Goal: Task Accomplishment & Management: Use online tool/utility

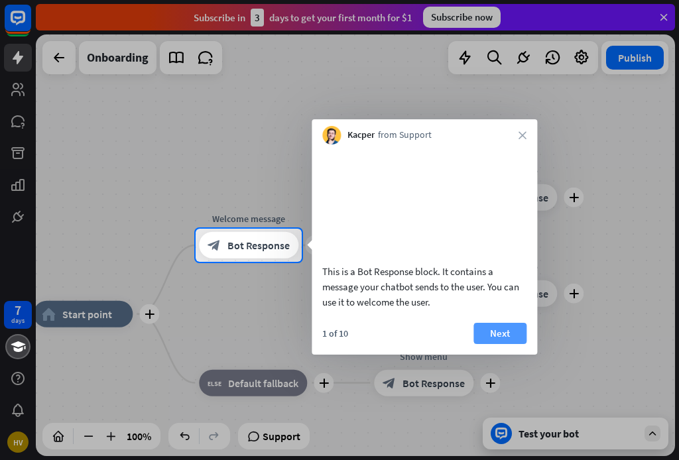
click at [497, 344] on button "Next" at bounding box center [499, 333] width 53 height 21
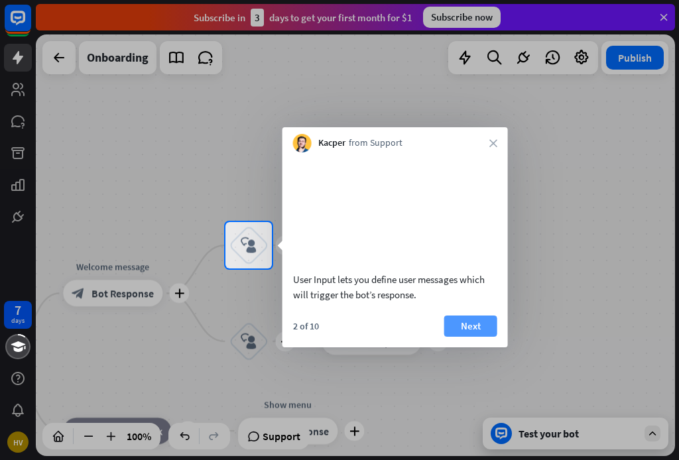
click at [459, 337] on button "Next" at bounding box center [470, 326] width 53 height 21
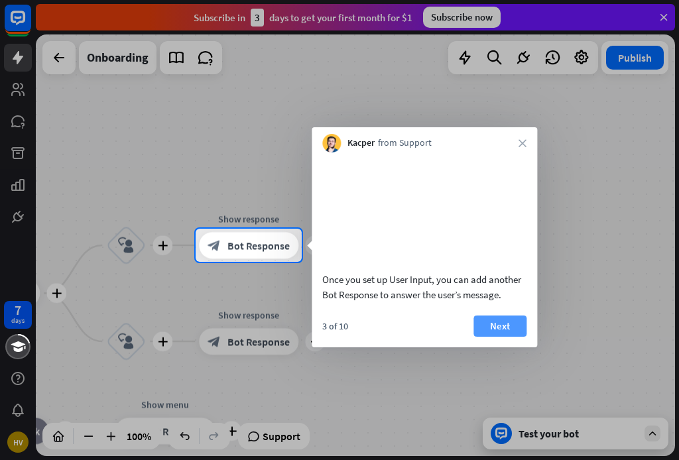
click at [508, 337] on button "Next" at bounding box center [499, 326] width 53 height 21
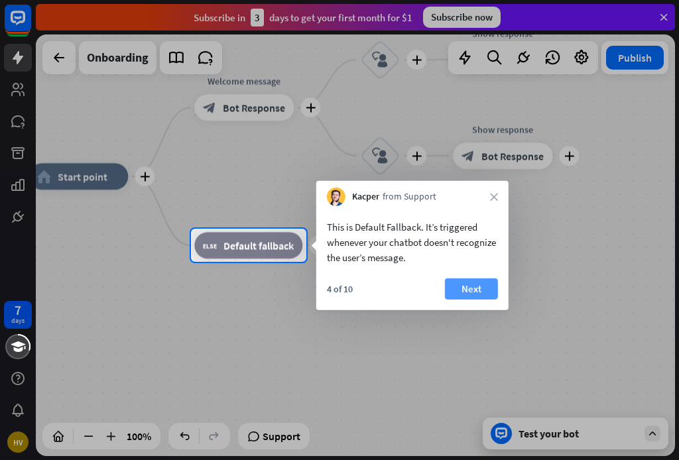
click at [476, 289] on button "Next" at bounding box center [471, 288] width 53 height 21
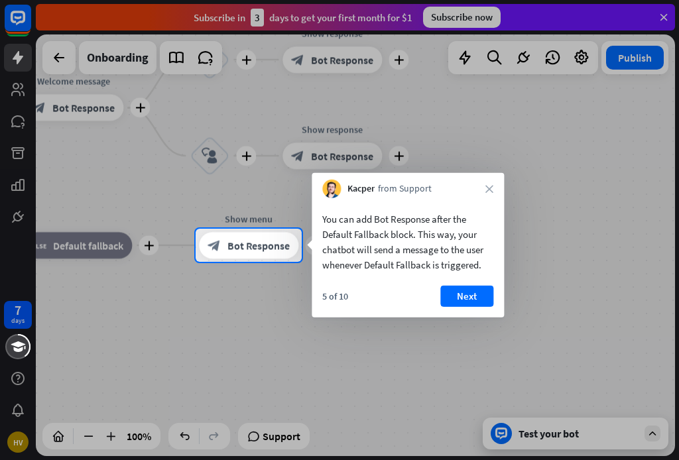
click at [493, 290] on div "5 of 10 Next" at bounding box center [408, 302] width 192 height 32
click at [483, 298] on button "Next" at bounding box center [466, 296] width 53 height 21
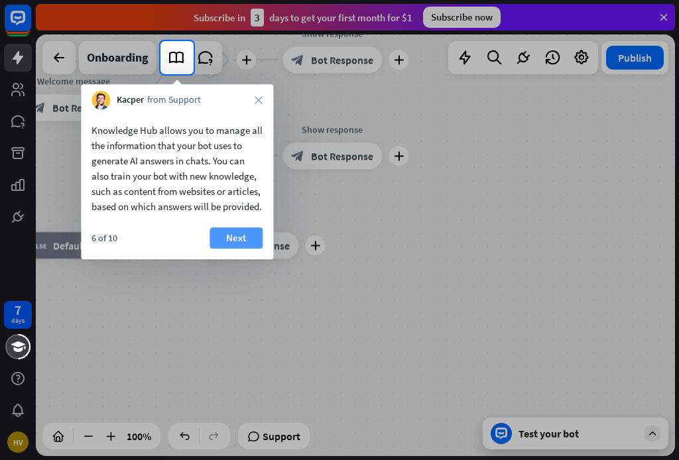
click at [252, 249] on button "Next" at bounding box center [235, 237] width 53 height 21
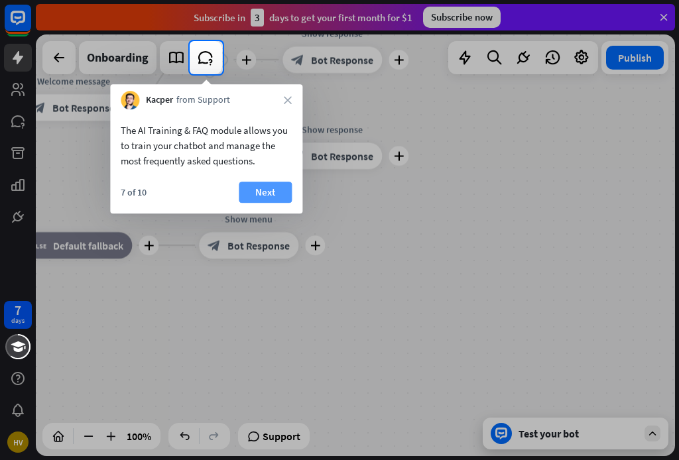
click at [276, 183] on button "Next" at bounding box center [265, 192] width 53 height 21
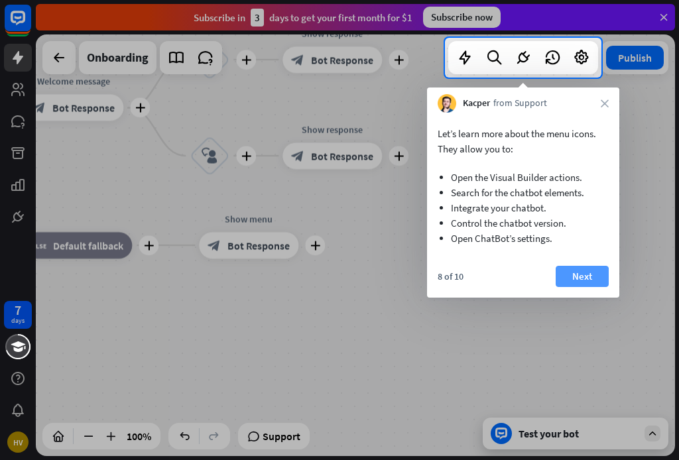
click at [583, 271] on button "Next" at bounding box center [582, 276] width 53 height 21
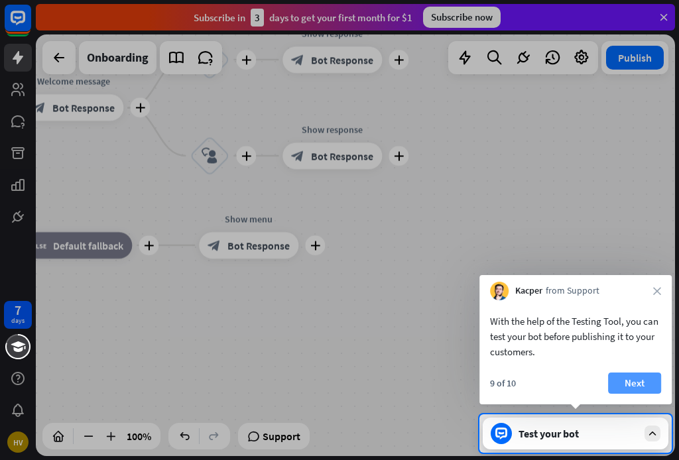
click at [636, 381] on button "Next" at bounding box center [634, 383] width 53 height 21
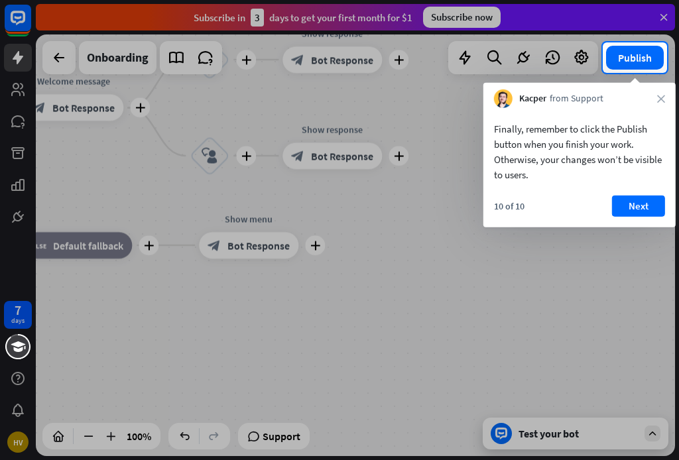
click at [662, 96] on icon "close" at bounding box center [661, 99] width 8 height 8
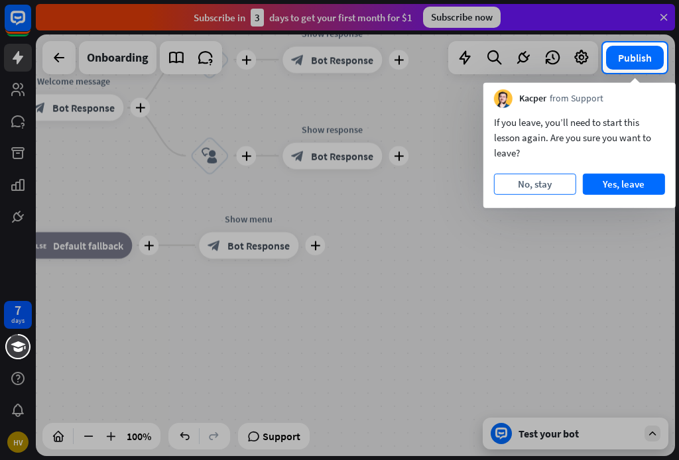
click at [540, 190] on button "No, stay" at bounding box center [535, 184] width 82 height 21
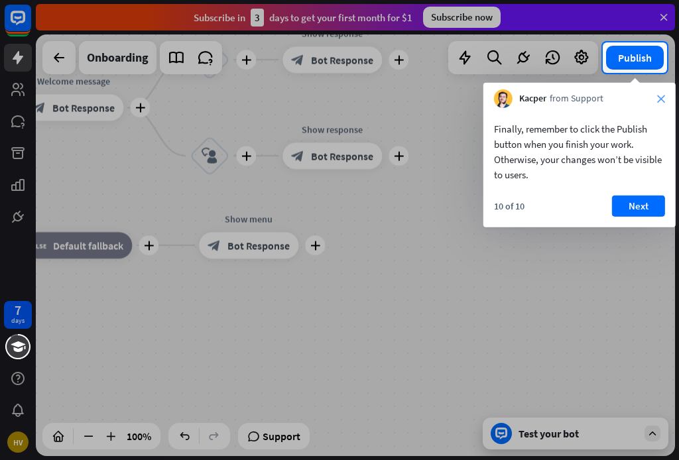
click at [660, 97] on icon "close" at bounding box center [661, 99] width 8 height 8
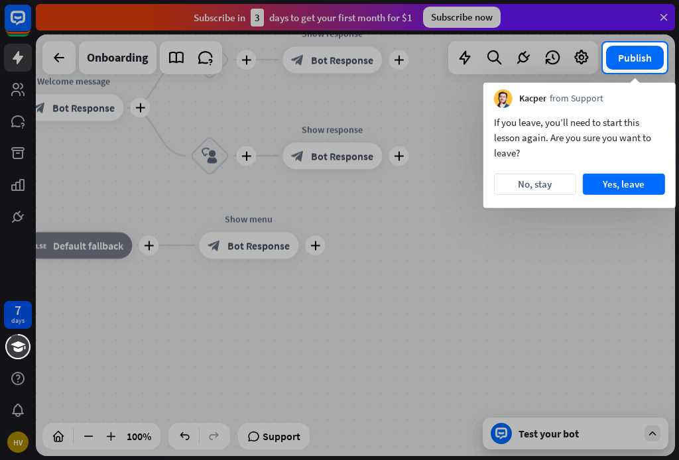
click at [626, 197] on div "If you leave, you’ll need to start this lesson again. Are you sure you want to …" at bounding box center [579, 158] width 192 height 100
click at [624, 192] on button "Yes, leave" at bounding box center [624, 184] width 82 height 21
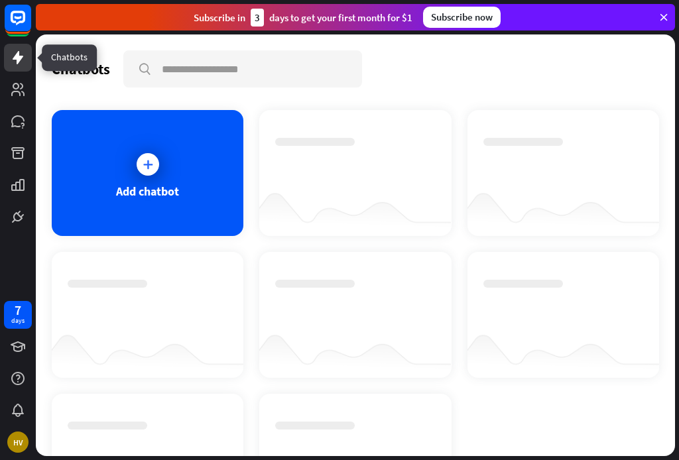
click at [19, 59] on icon at bounding box center [18, 57] width 11 height 13
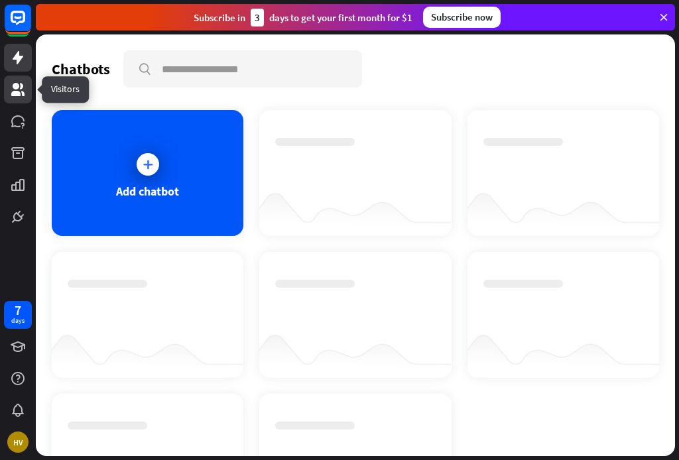
click at [18, 93] on icon at bounding box center [17, 89] width 13 height 13
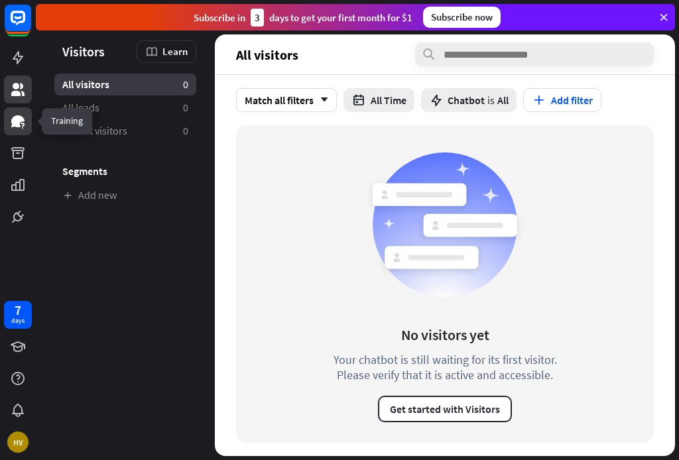
click at [20, 123] on icon at bounding box center [18, 121] width 16 height 16
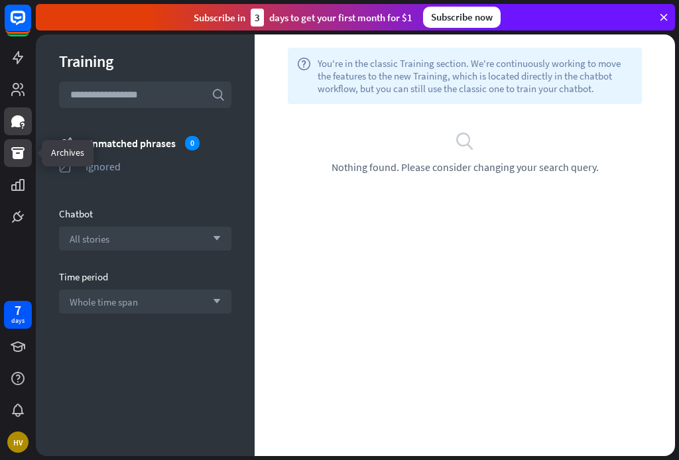
click at [16, 152] on icon at bounding box center [17, 153] width 13 height 12
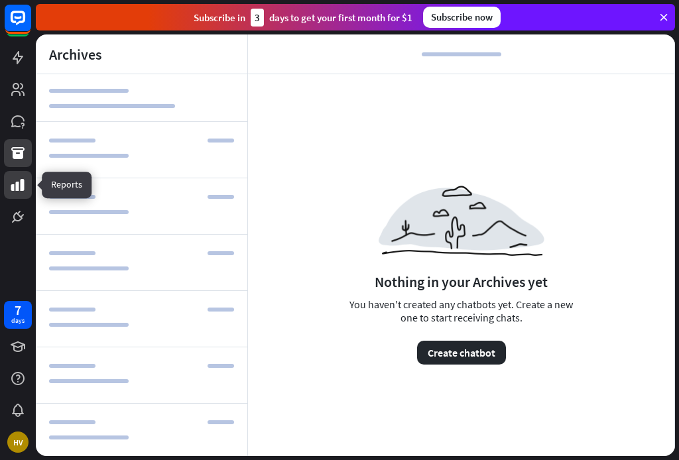
click at [20, 188] on icon at bounding box center [18, 185] width 16 height 16
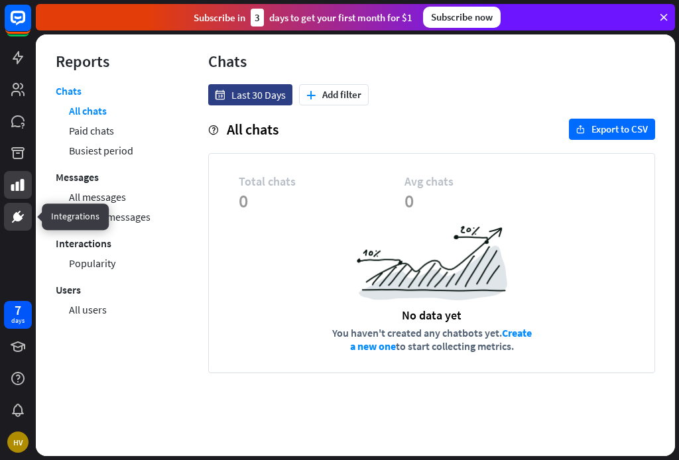
click at [19, 215] on icon at bounding box center [17, 216] width 9 height 9
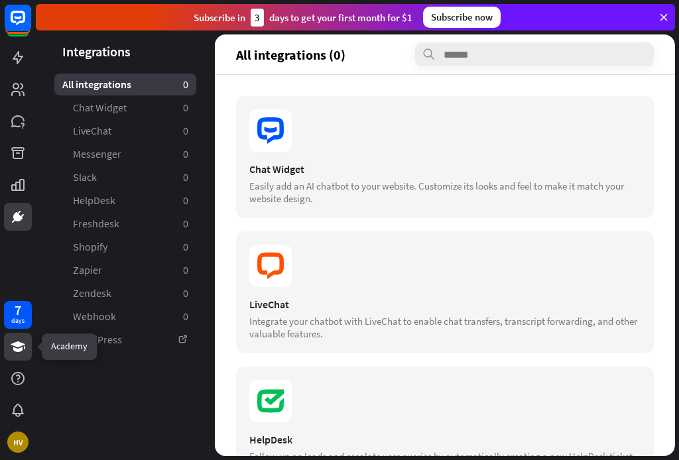
click at [15, 345] on icon at bounding box center [18, 346] width 15 height 11
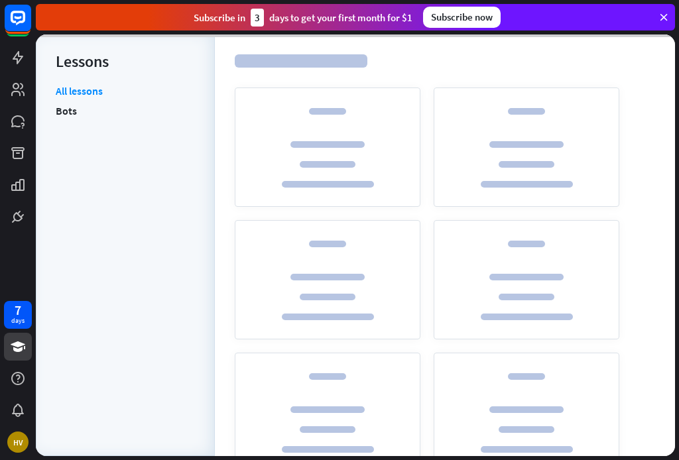
click at [15, 363] on div "7 days HV" at bounding box center [18, 376] width 36 height 159
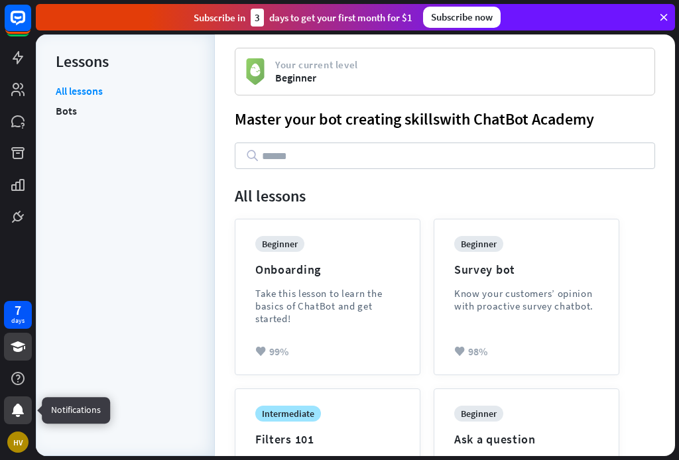
click at [16, 408] on icon at bounding box center [18, 410] width 12 height 13
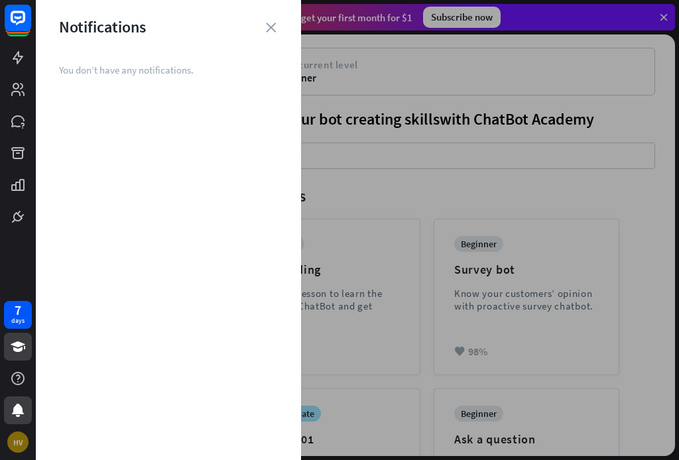
click at [17, 442] on div "HV" at bounding box center [17, 442] width 21 height 21
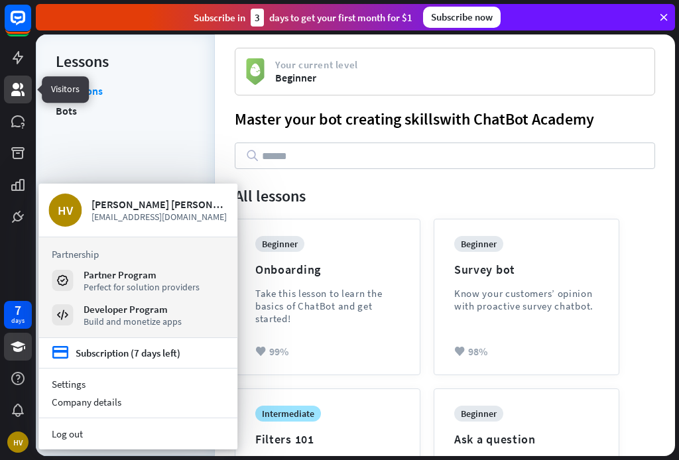
click at [15, 86] on icon at bounding box center [17, 89] width 13 height 13
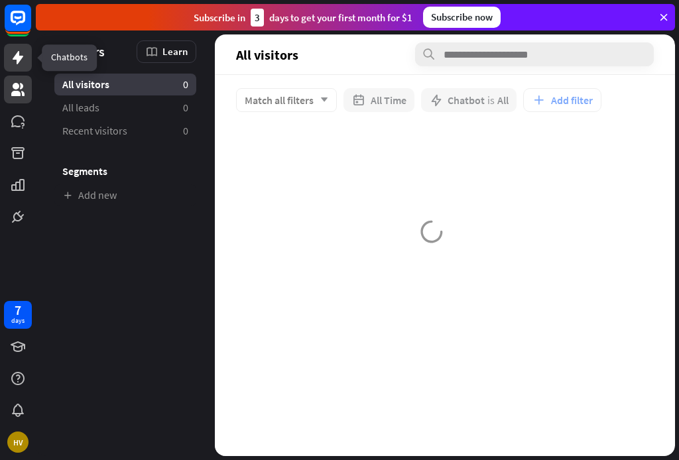
click at [22, 60] on icon at bounding box center [18, 58] width 16 height 16
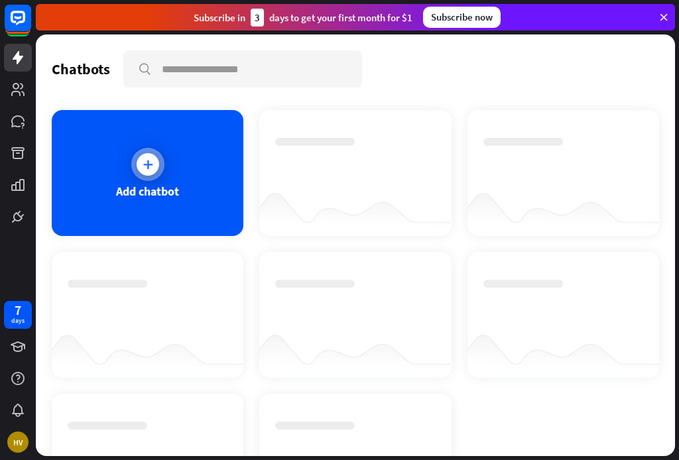
click at [144, 171] on div at bounding box center [148, 164] width 23 height 23
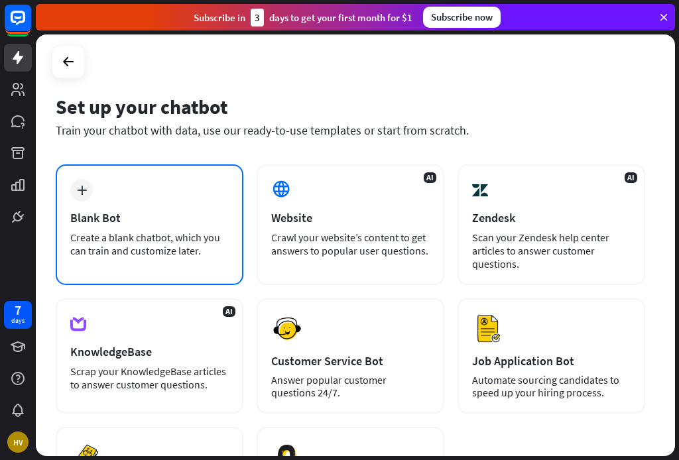
click at [117, 213] on div "Blank Bot" at bounding box center [149, 217] width 158 height 15
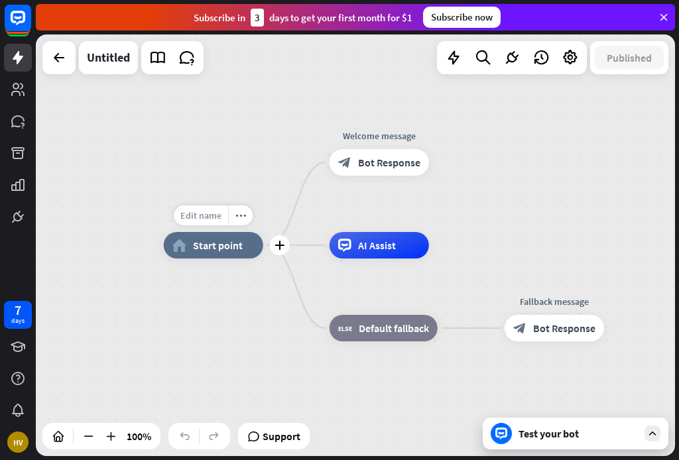
click at [218, 213] on span "Edit name" at bounding box center [200, 215] width 41 height 12
type input "*"
type input "**********"
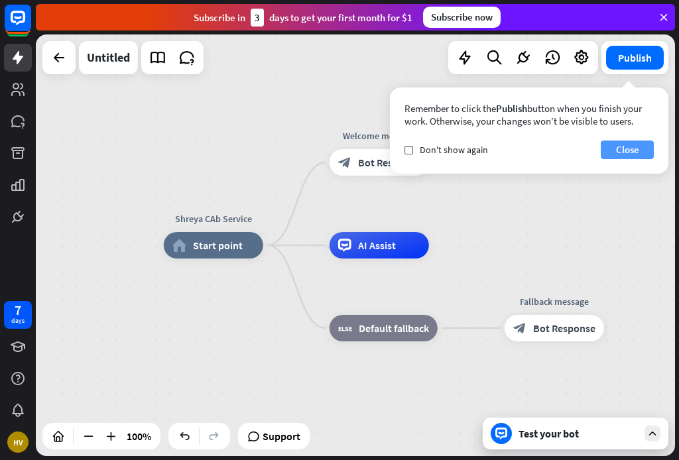
click at [631, 152] on button "Close" at bounding box center [627, 150] width 53 height 19
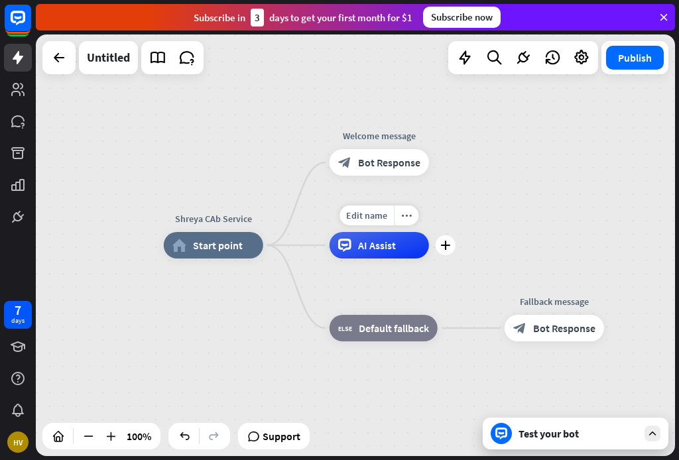
click at [388, 249] on span "AI Assist" at bounding box center [377, 245] width 38 height 13
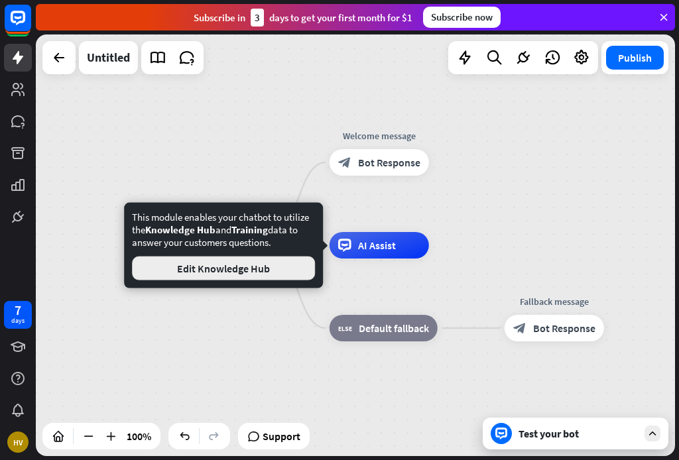
click at [276, 270] on button "Edit Knowledge Hub" at bounding box center [223, 269] width 183 height 24
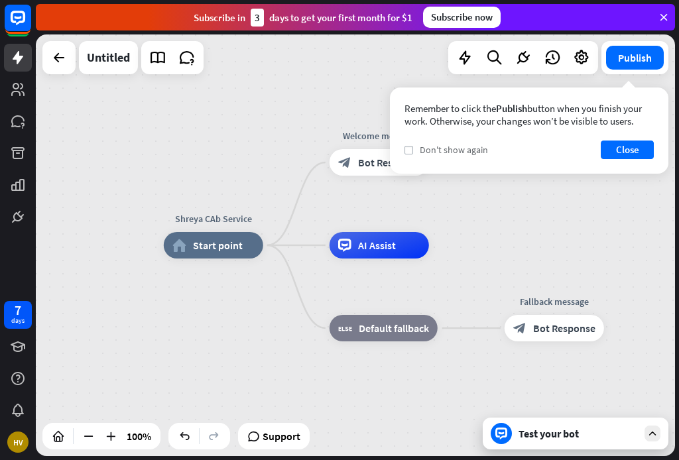
click at [408, 148] on icon "check" at bounding box center [409, 150] width 6 height 6
drag, startPoint x: 407, startPoint y: 150, endPoint x: 419, endPoint y: 154, distance: 12.6
click at [408, 150] on icon "check" at bounding box center [409, 150] width 6 height 6
click at [634, 149] on button "Close" at bounding box center [627, 150] width 53 height 19
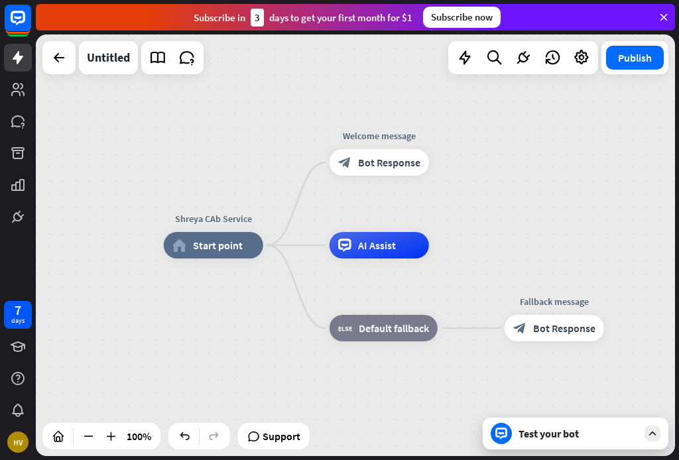
click at [579, 434] on div "Test your bot" at bounding box center [577, 433] width 119 height 13
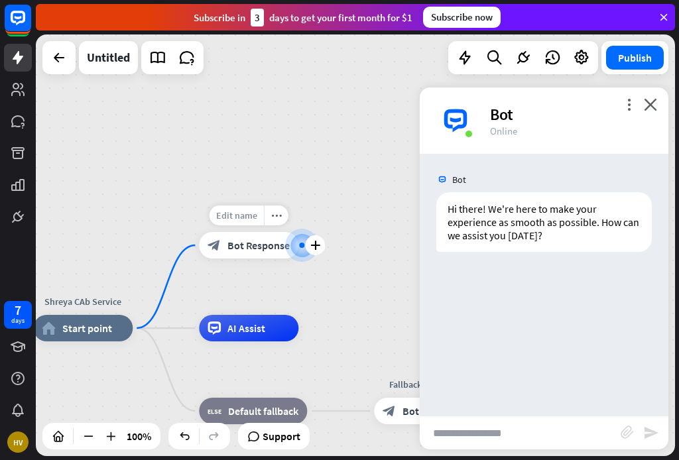
click at [244, 215] on span "Edit name" at bounding box center [236, 215] width 41 height 12
type input "**********"
click at [249, 214] on span "Edit name" at bounding box center [236, 215] width 41 height 12
click at [250, 258] on div "block_bot_response Bot Response" at bounding box center [248, 245] width 99 height 27
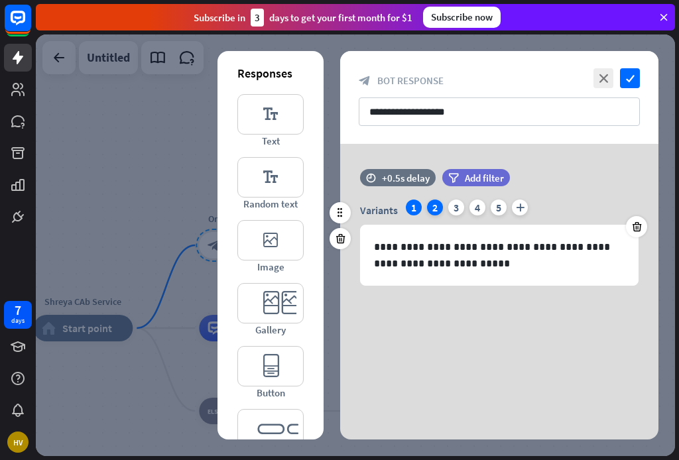
click at [432, 209] on div "2" at bounding box center [435, 208] width 16 height 16
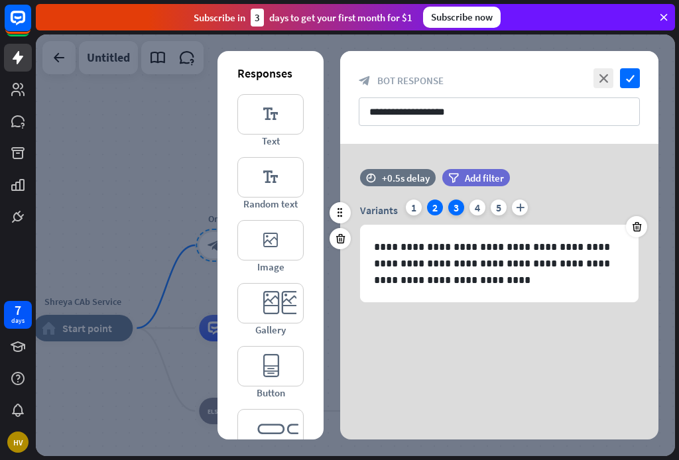
click at [458, 207] on div "3" at bounding box center [456, 208] width 16 height 16
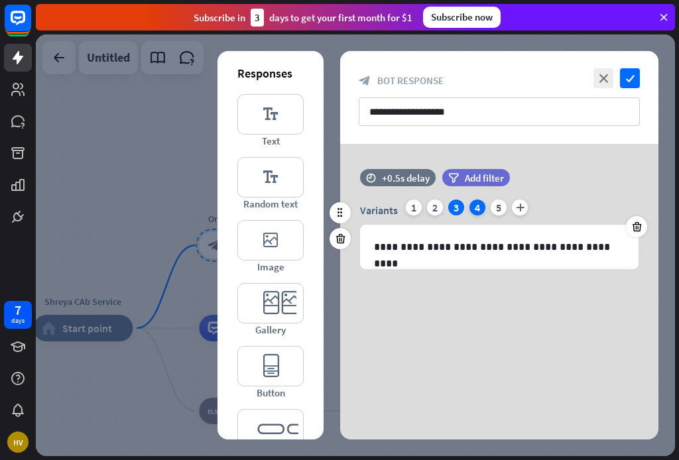
click at [485, 207] on div "4" at bounding box center [477, 208] width 16 height 16
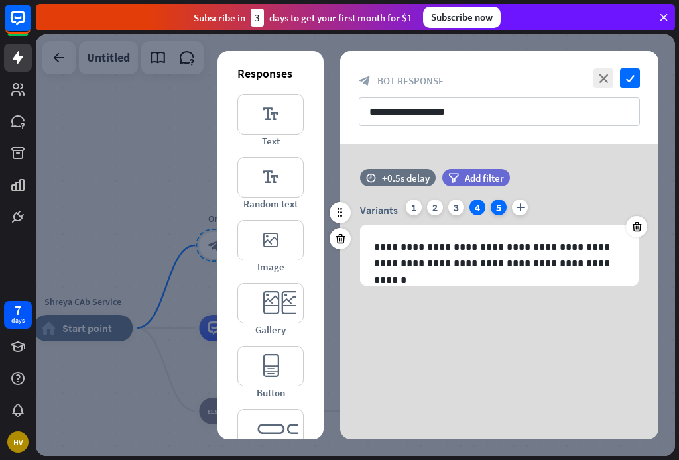
click at [499, 207] on div "5" at bounding box center [499, 208] width 16 height 16
click at [522, 207] on icon "plus" at bounding box center [520, 208] width 16 height 16
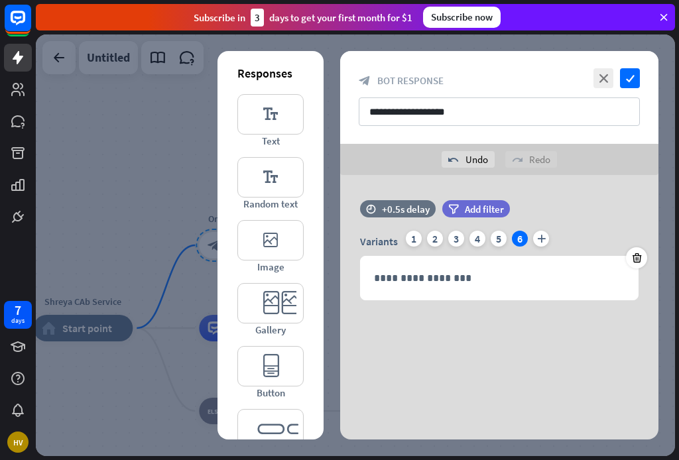
click at [476, 341] on div "**********" at bounding box center [499, 274] width 318 height 199
click at [109, 404] on div at bounding box center [355, 245] width 639 height 422
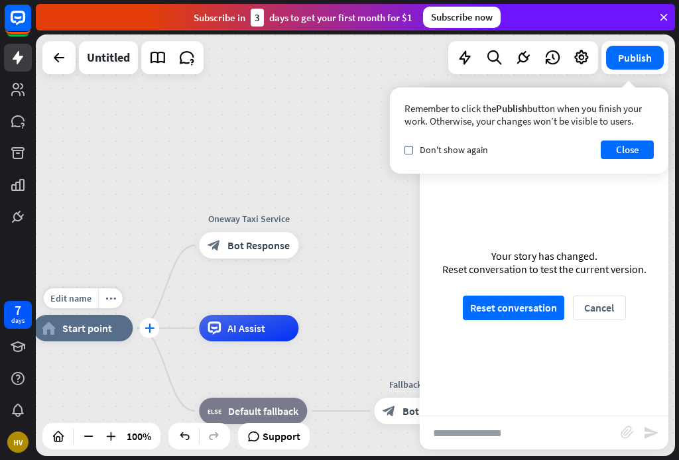
click at [148, 329] on icon "plus" at bounding box center [150, 327] width 10 height 9
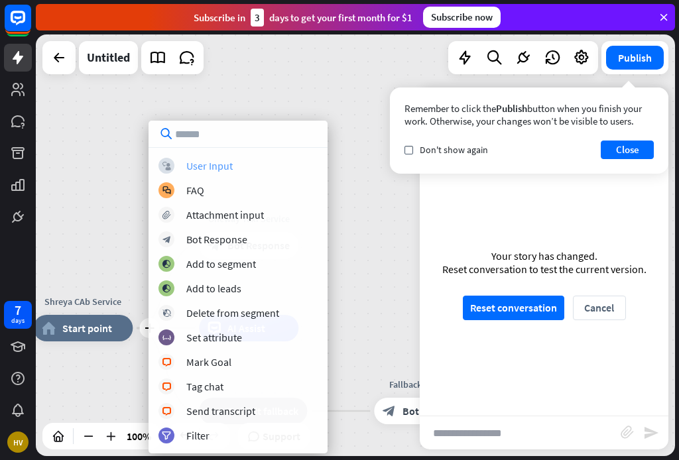
click at [201, 170] on div "User Input" at bounding box center [209, 165] width 46 height 13
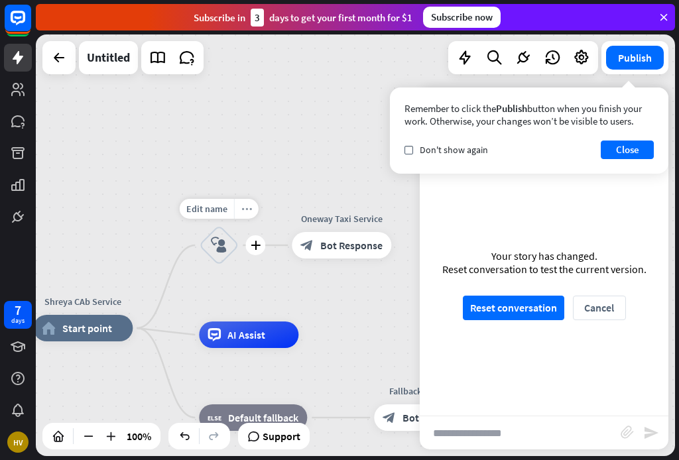
click at [247, 209] on icon "more_horiz" at bounding box center [246, 209] width 11 height 10
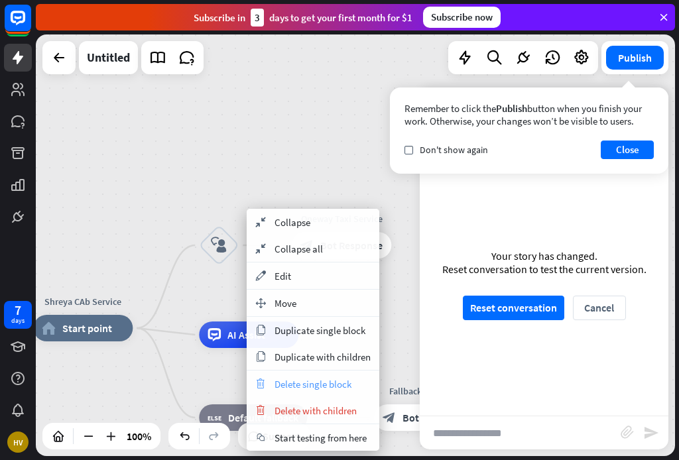
click at [277, 386] on span "Delete single block" at bounding box center [312, 384] width 77 height 13
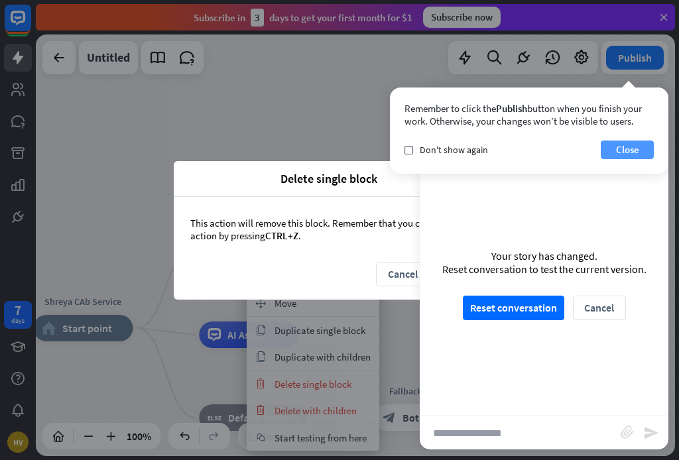
click at [634, 150] on button "Close" at bounding box center [627, 150] width 53 height 19
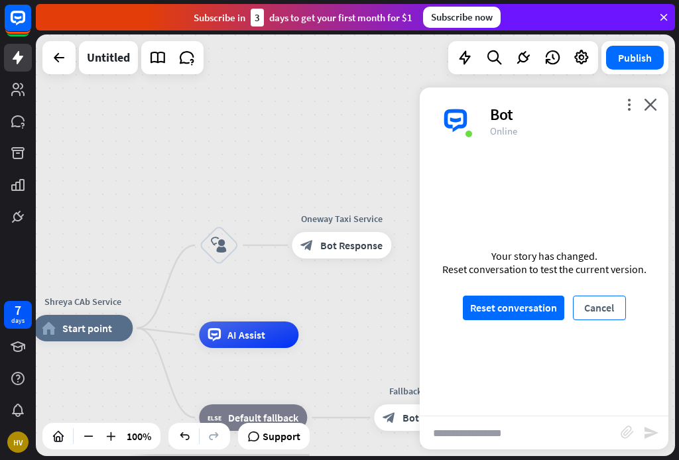
click at [597, 314] on button "Cancel" at bounding box center [599, 308] width 53 height 25
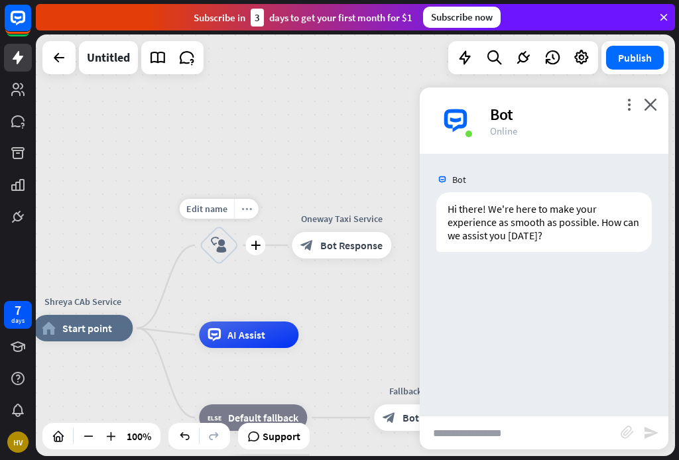
click at [245, 205] on icon "more_horiz" at bounding box center [246, 209] width 11 height 10
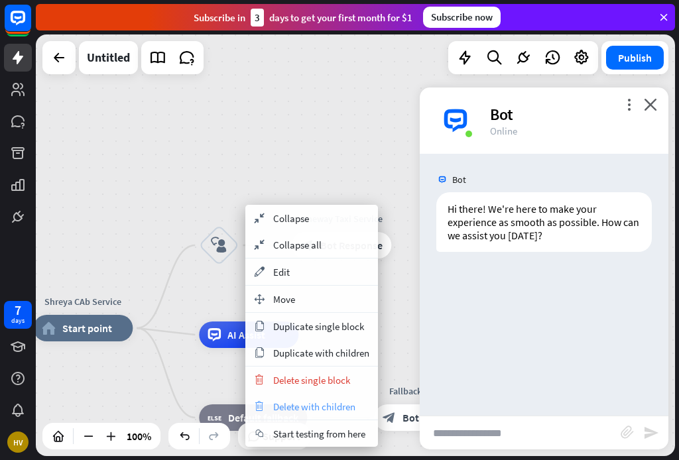
click at [295, 404] on span "Delete with children" at bounding box center [314, 406] width 82 height 13
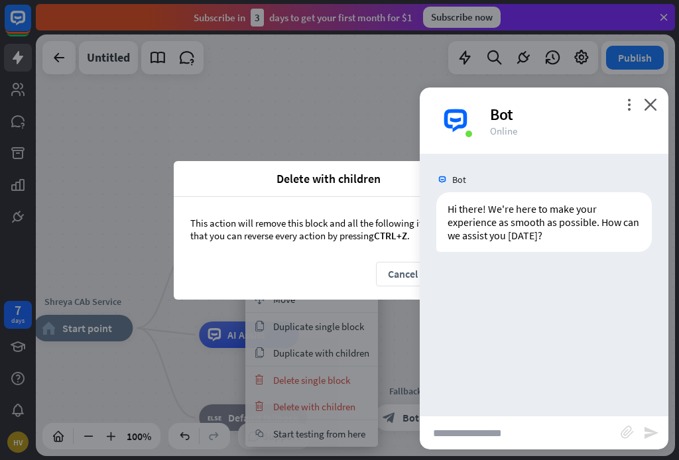
drag, startPoint x: 442, startPoint y: 311, endPoint x: 454, endPoint y: 318, distance: 13.7
click at [454, 318] on div "Bot Hi there! We're here to make your experience as smooth as possible. How can…" at bounding box center [544, 285] width 249 height 262
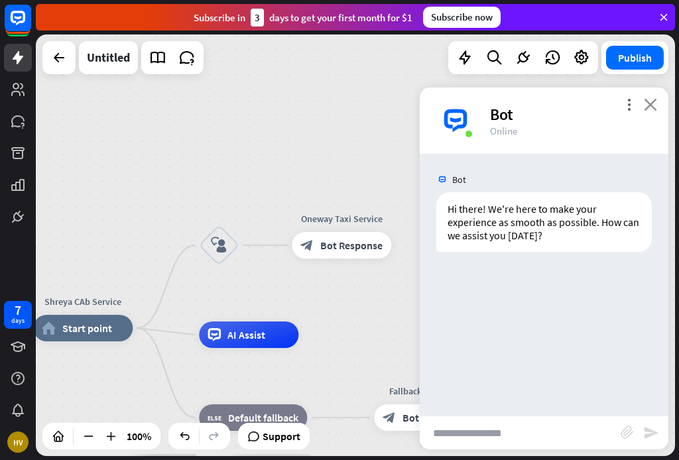
click at [653, 105] on icon "close" at bounding box center [650, 104] width 13 height 13
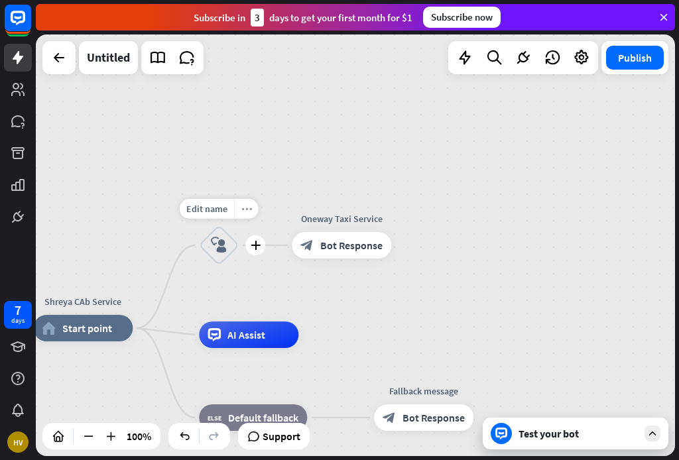
click at [247, 210] on icon "more_horiz" at bounding box center [246, 209] width 11 height 10
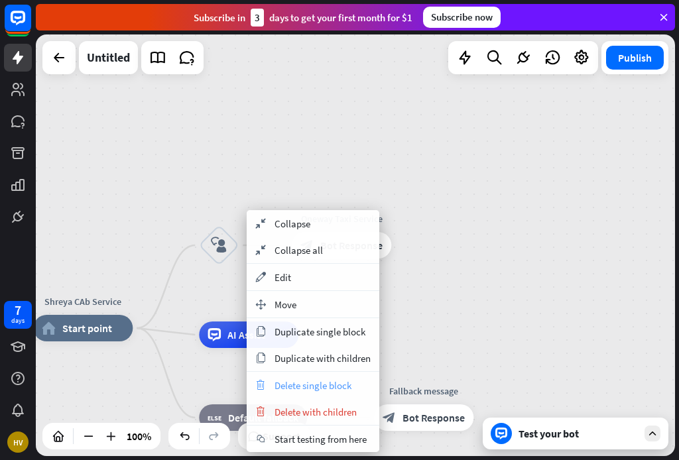
click at [294, 387] on span "Delete single block" at bounding box center [312, 385] width 77 height 13
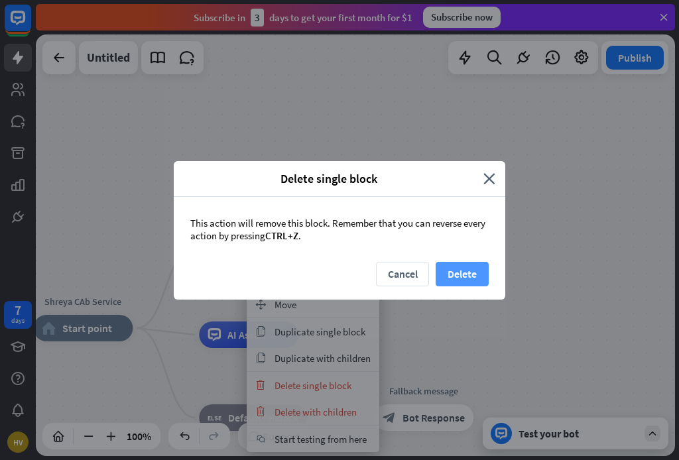
click at [467, 270] on button "Delete" at bounding box center [462, 274] width 53 height 25
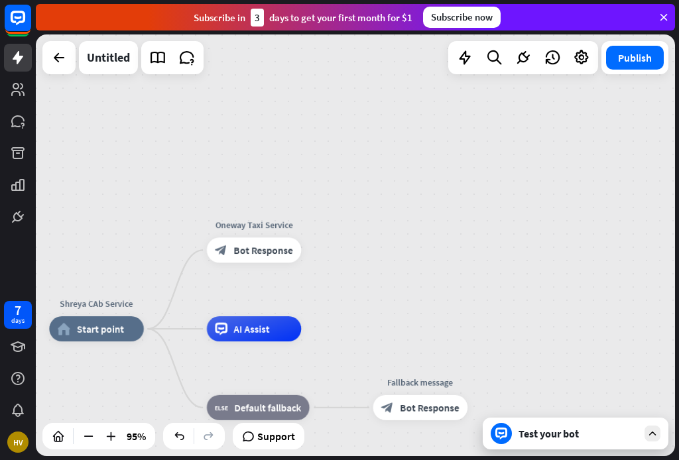
click at [472, 15] on div "Subscribe now" at bounding box center [462, 17] width 78 height 21
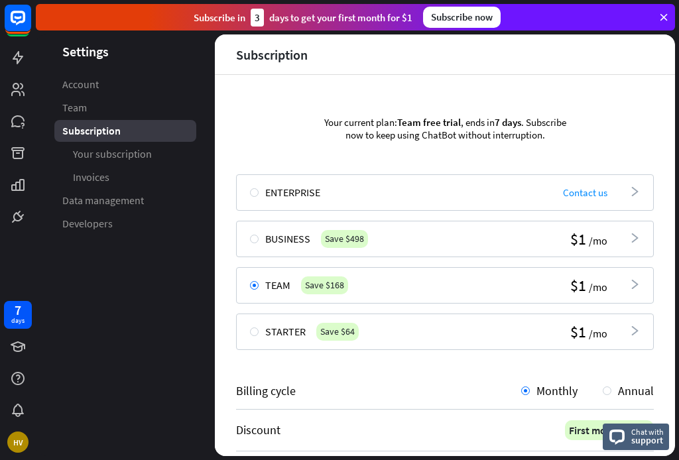
click at [206, 72] on aside "Settings Account Team Subscription Your subscription Invoices Data management D…" at bounding box center [125, 245] width 179 height 422
click at [304, 17] on div "Subscribe [DATE] to get your first month for $1" at bounding box center [303, 18] width 219 height 18
click at [666, 13] on icon at bounding box center [664, 17] width 12 height 12
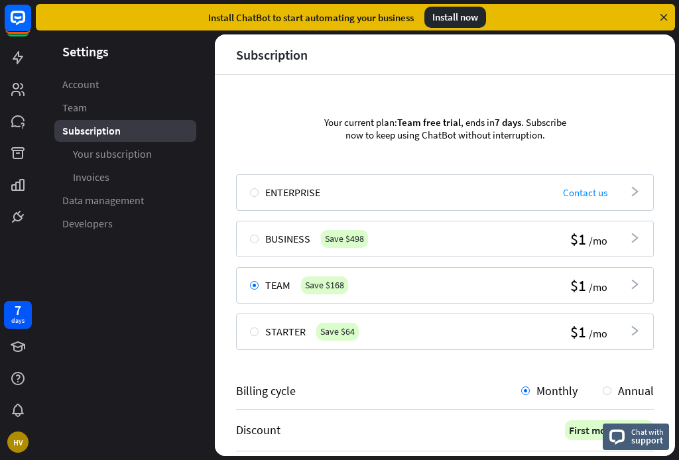
click at [663, 13] on icon at bounding box center [664, 17] width 12 height 12
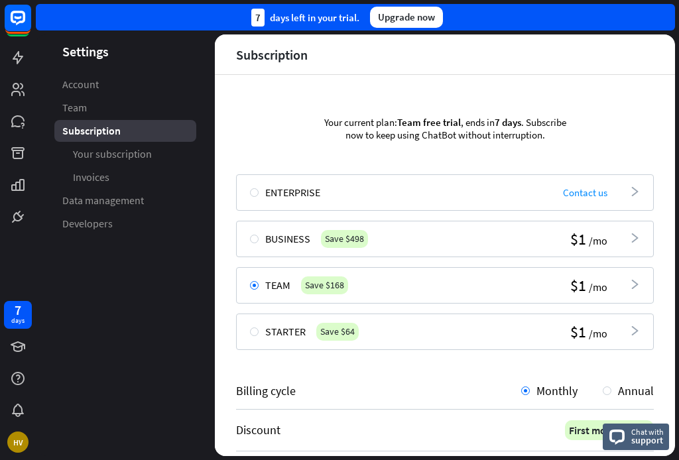
click at [199, 239] on aside "Settings Account Team Subscription Your subscription Invoices Data management D…" at bounding box center [125, 245] width 179 height 422
click at [16, 56] on icon at bounding box center [18, 57] width 11 height 13
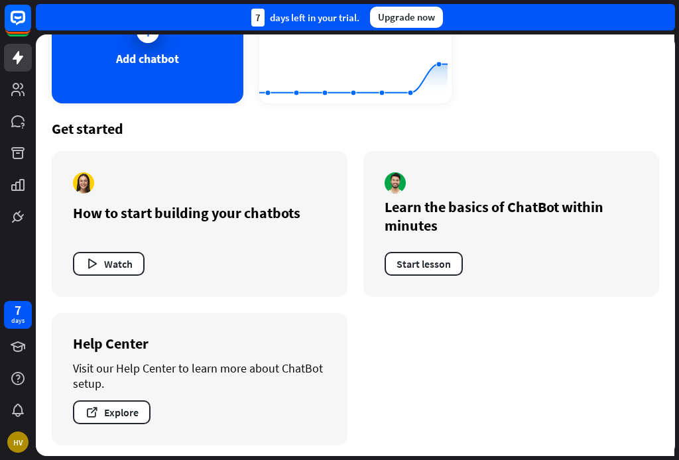
scroll to position [136, 0]
